Goal: Task Accomplishment & Management: Manage account settings

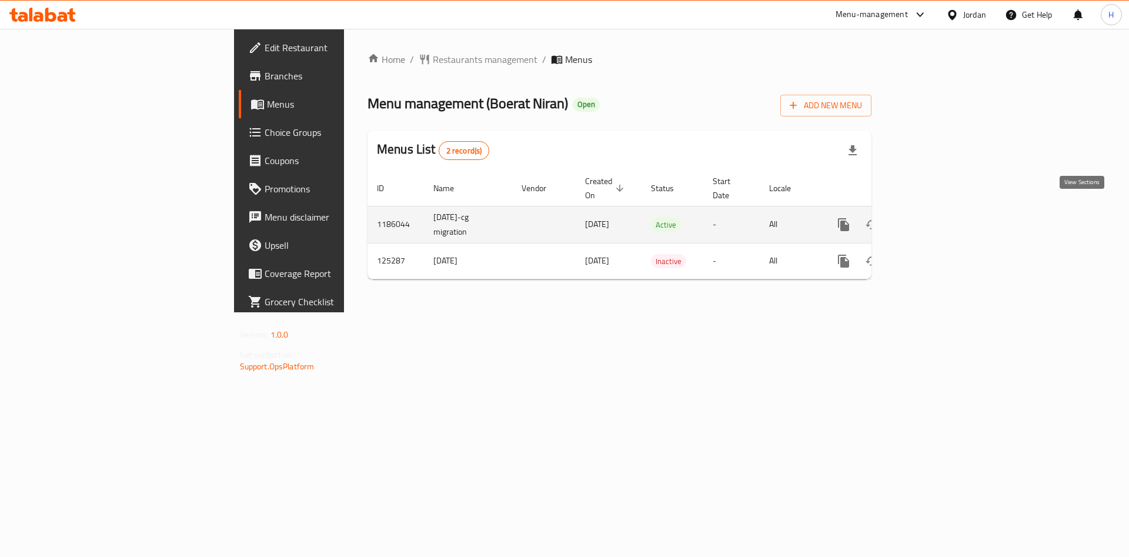
click at [936, 218] on icon "enhanced table" at bounding box center [929, 225] width 14 height 14
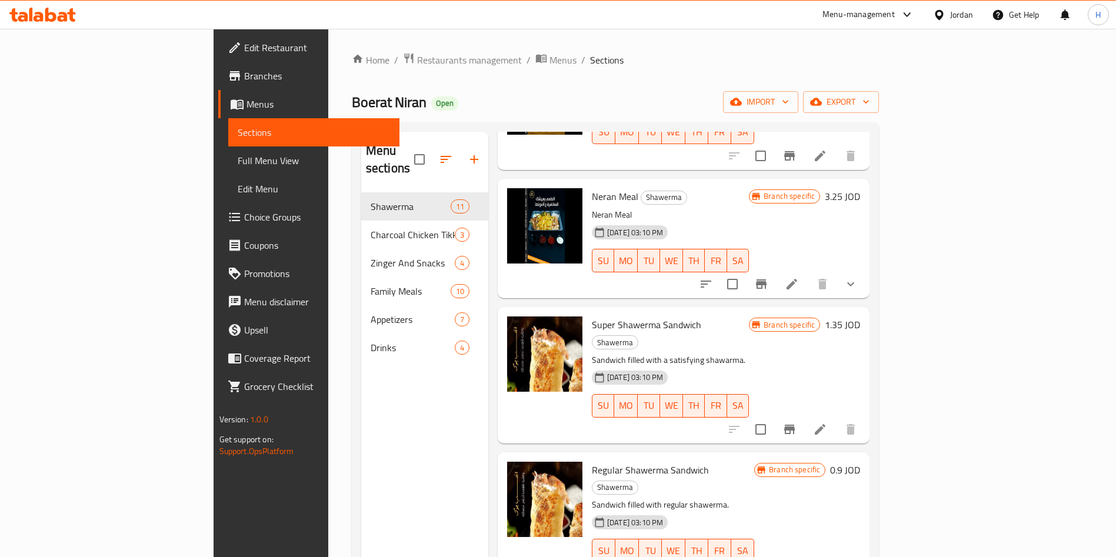
scroll to position [886, 0]
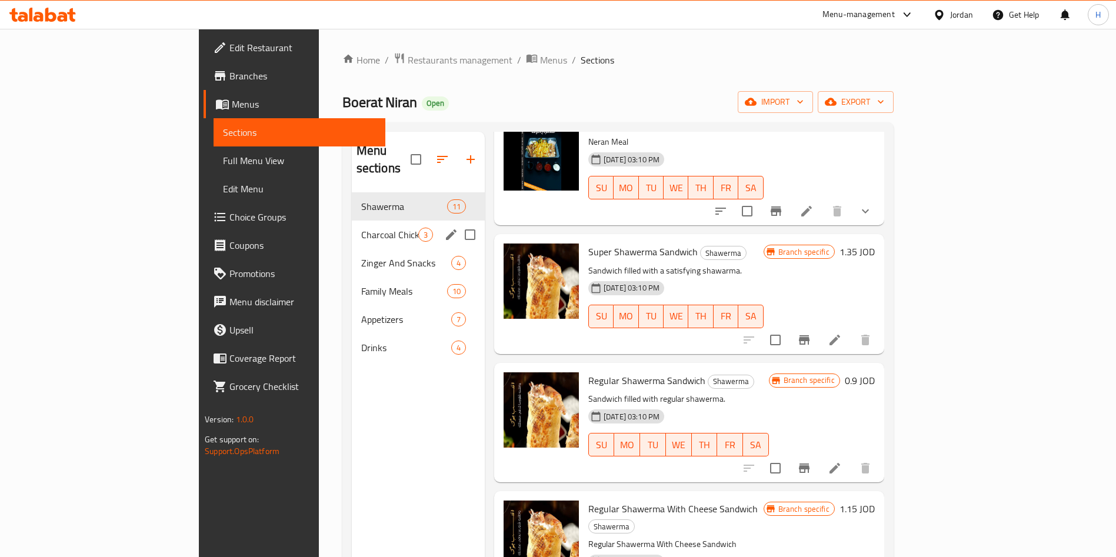
click at [361, 228] on span "Charcoal Chicken Tikka" at bounding box center [389, 235] width 57 height 14
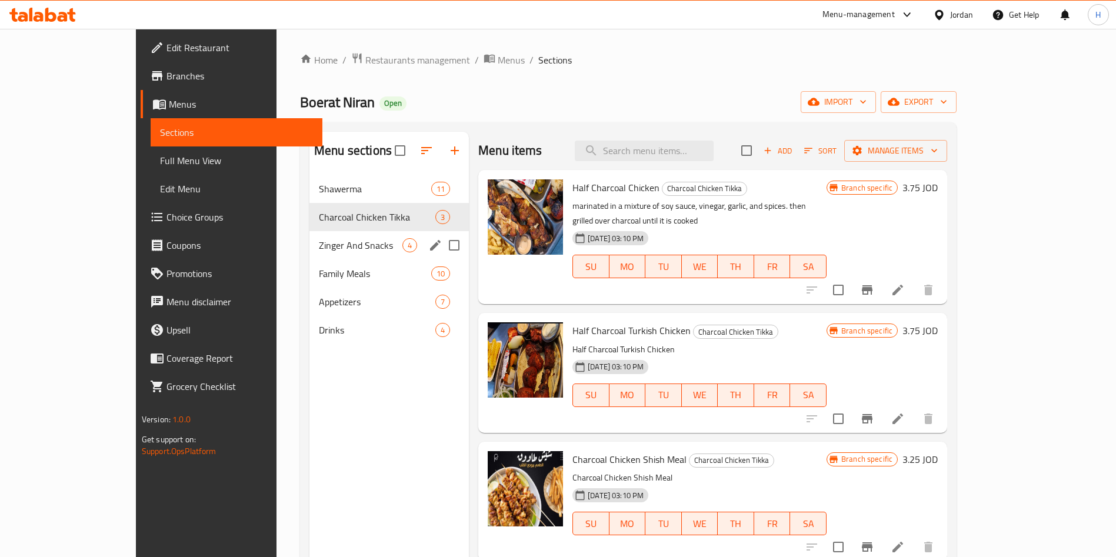
click at [309, 232] on div "Zinger And Snacks 4" at bounding box center [388, 245] width 159 height 28
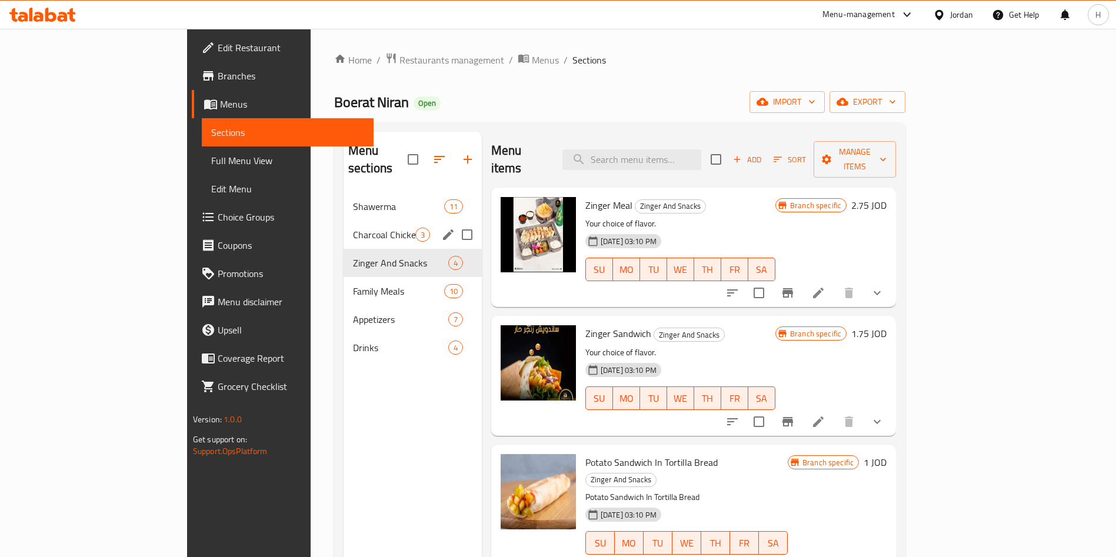
scroll to position [88, 0]
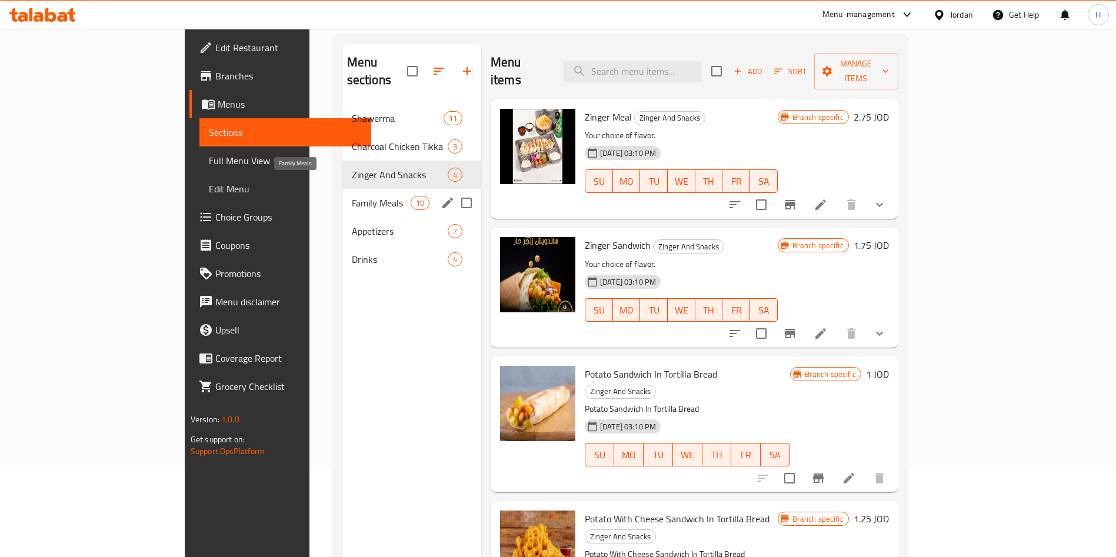
click at [352, 196] on span "Family Meals" at bounding box center [381, 203] width 59 height 14
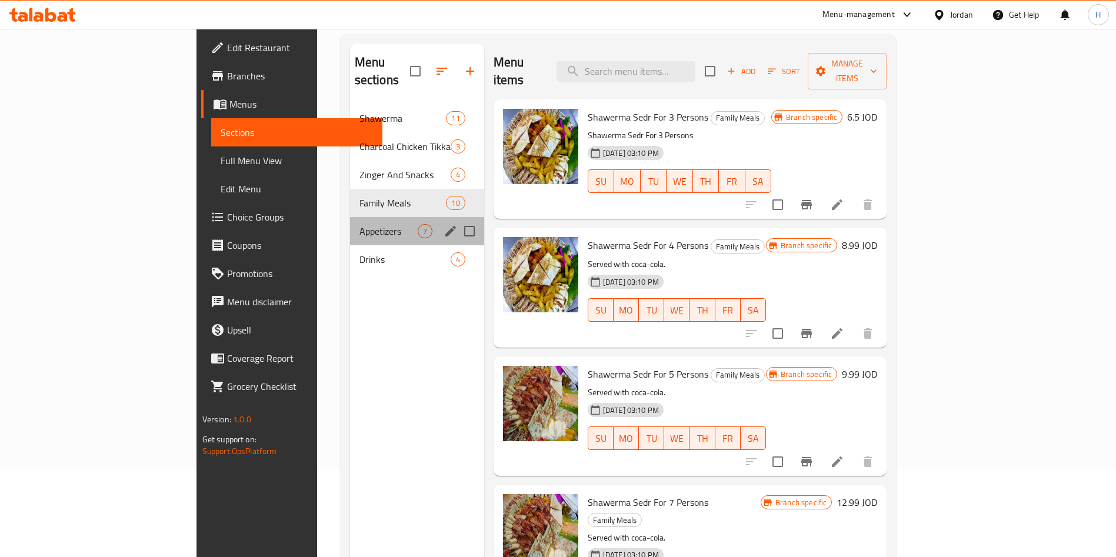
click at [350, 217] on div "Appetizers 7" at bounding box center [417, 231] width 134 height 28
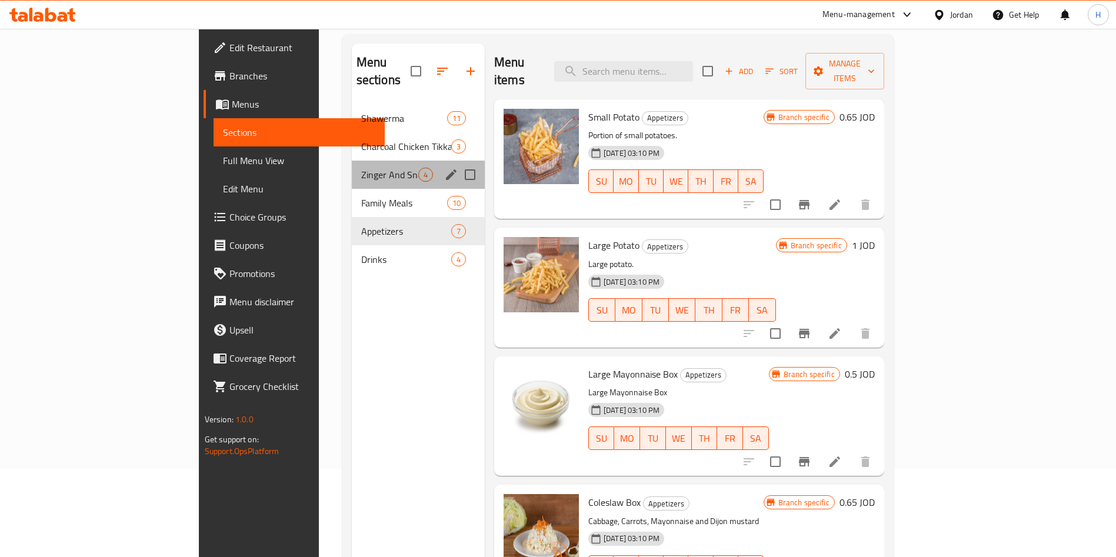
drag, startPoint x: 296, startPoint y: 146, endPoint x: 288, endPoint y: 152, distance: 10.1
click at [352, 161] on div "Zinger And Snacks 4" at bounding box center [418, 175] width 133 height 28
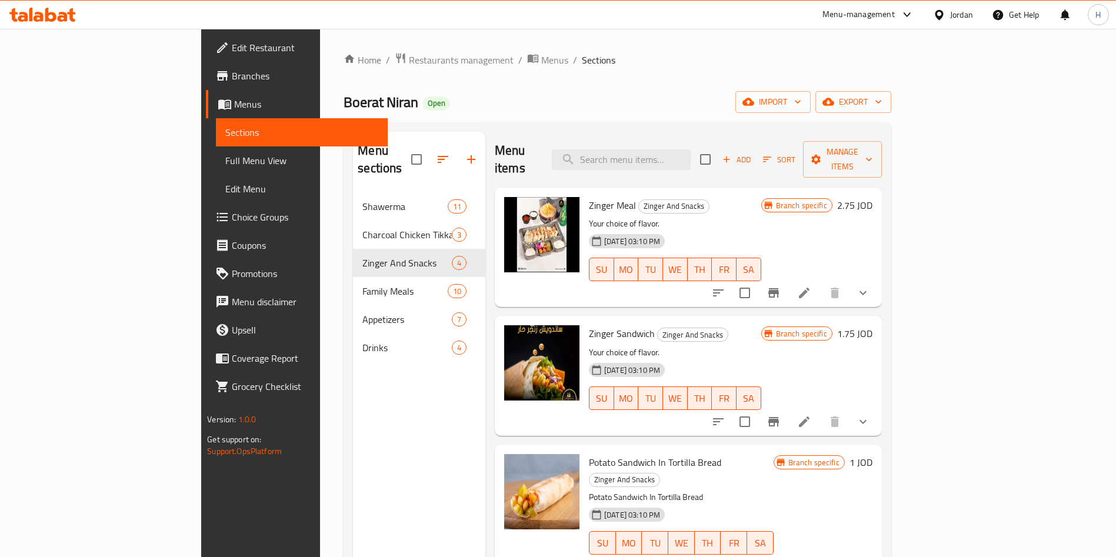
click at [232, 72] on span "Branches" at bounding box center [305, 76] width 146 height 14
